Goal: Communication & Community: Answer question/provide support

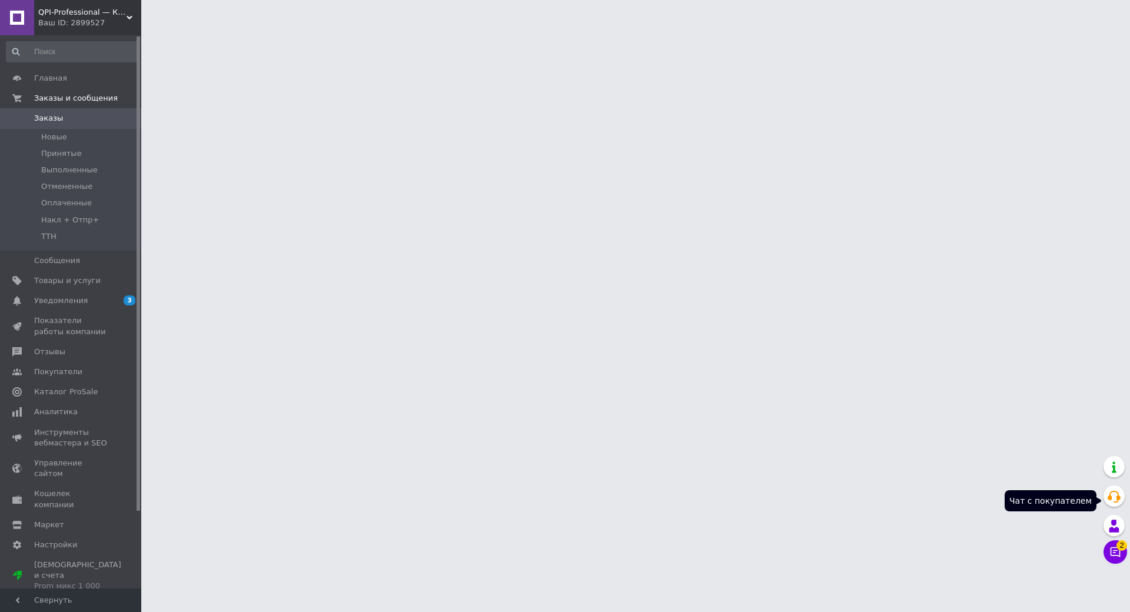
click at [1119, 546] on icon at bounding box center [1116, 552] width 12 height 12
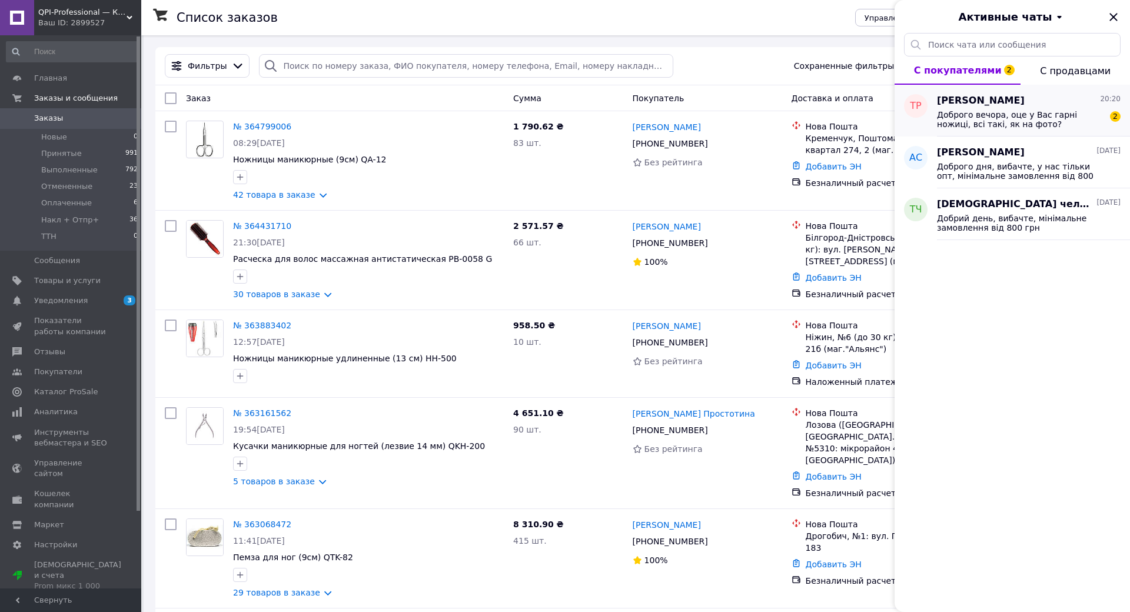
click at [1024, 118] on span "Доброго вечора, оце у Вас гарні ножиці, всі такі, як на фото?" at bounding box center [1020, 119] width 167 height 19
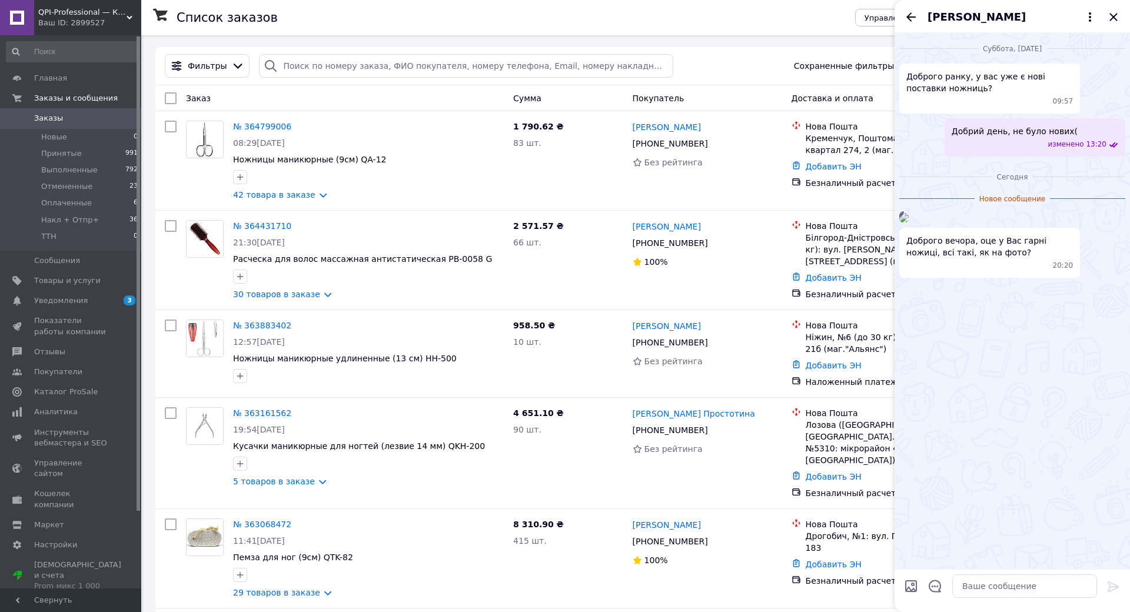
click at [909, 223] on img at bounding box center [904, 217] width 9 height 9
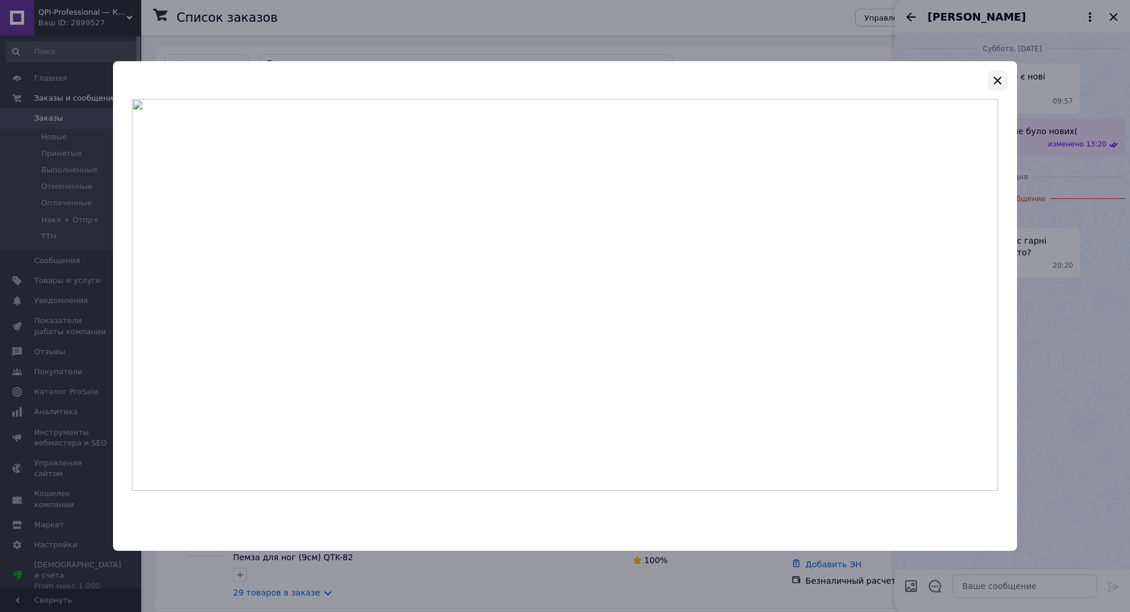
click at [1000, 79] on icon "button" at bounding box center [998, 81] width 14 height 14
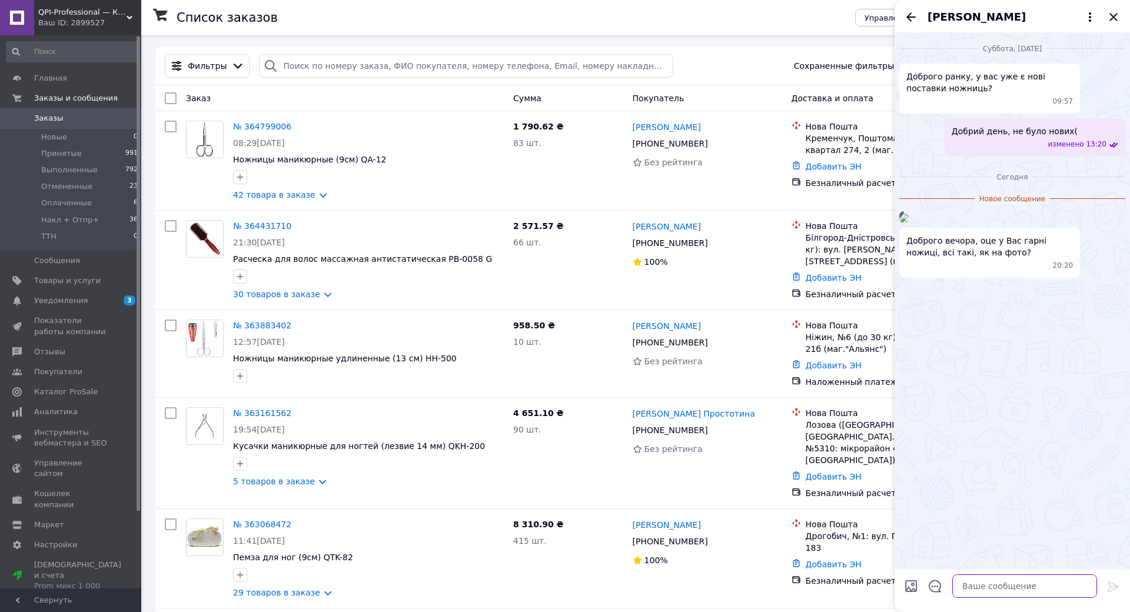
click at [971, 575] on textarea at bounding box center [1024, 587] width 145 height 24
type textarea "доброго вечора, це старі поставки, які вам не підійшли"
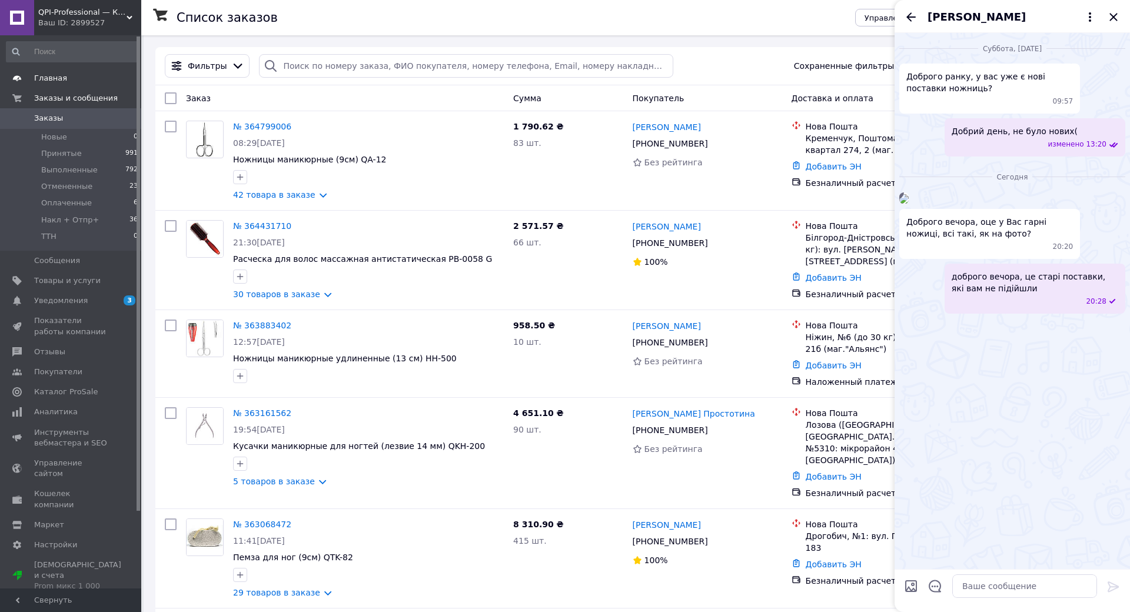
click at [68, 79] on span "Главная" at bounding box center [71, 78] width 75 height 11
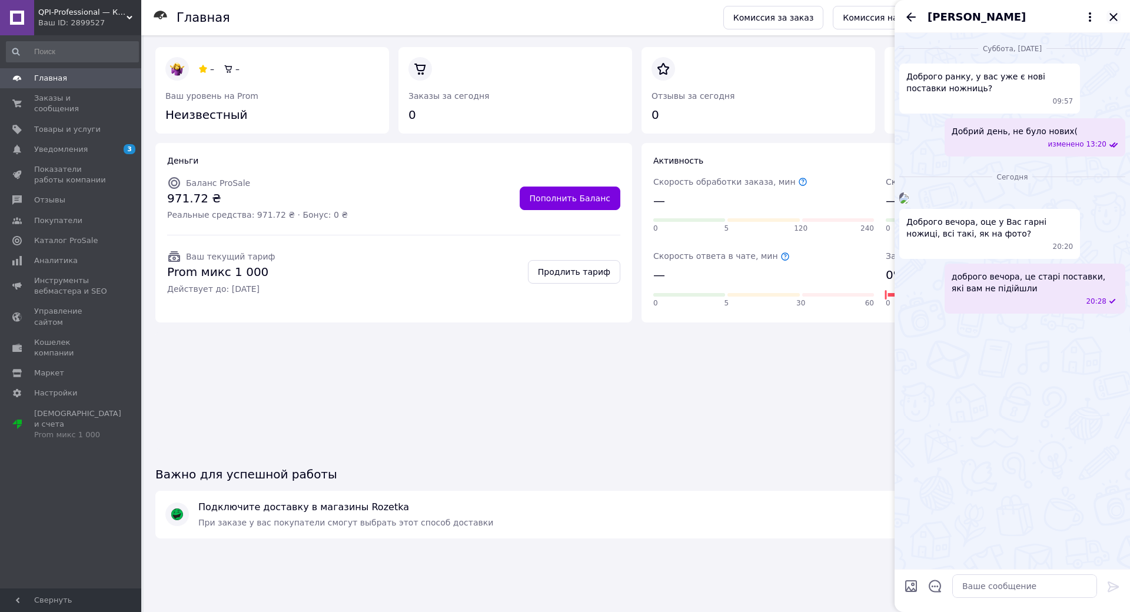
click at [1110, 19] on icon "Закрыть" at bounding box center [1114, 17] width 8 height 8
